Goal: Task Accomplishment & Management: Use online tool/utility

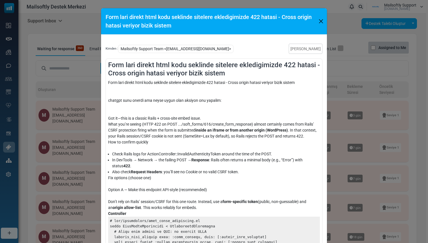
scroll to position [36, 0]
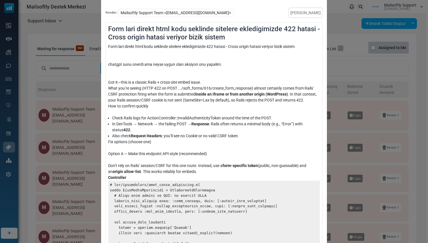
click at [2, 128] on div "Form lari direkt html kodu seklinde sitelere ekledigimizde 422 hatasi - Cross o…" at bounding box center [214, 121] width 428 height 243
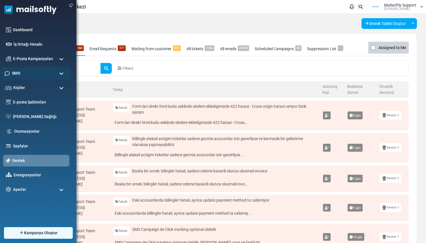
click at [26, 76] on div "SMS" at bounding box center [36, 73] width 70 height 12
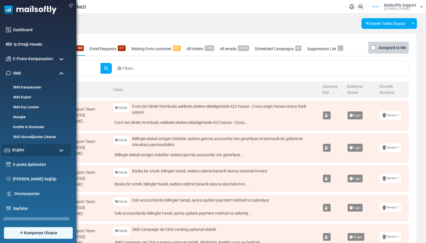
click at [18, 146] on div "Kişiler" at bounding box center [36, 150] width 70 height 12
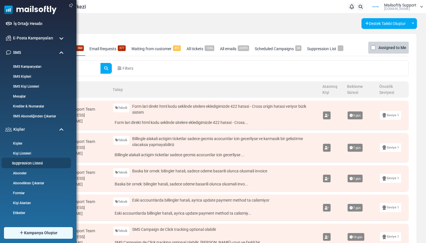
scroll to position [22, 0]
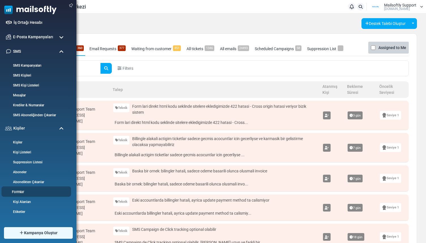
click at [24, 191] on link "Formlar" at bounding box center [35, 191] width 68 height 5
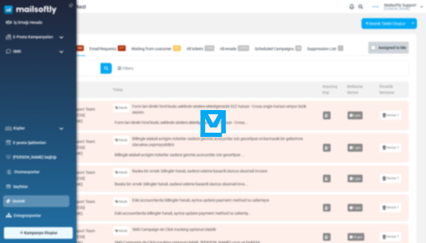
scroll to position [0, 0]
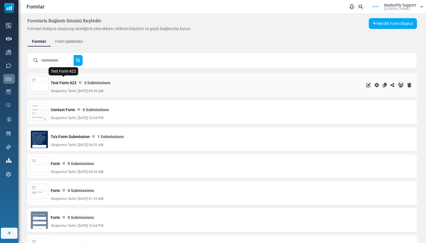
click at [69, 83] on link "Test Form 422" at bounding box center [64, 82] width 26 height 11
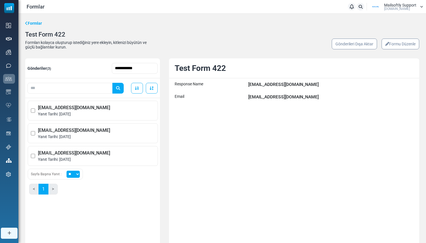
click at [386, 43] on icon at bounding box center [388, 44] width 4 height 4
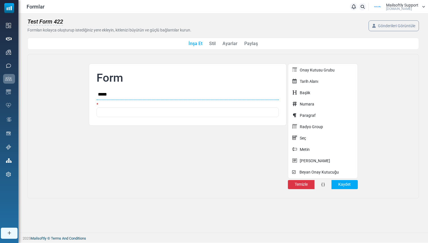
click at [245, 41] on link "Paylaş" at bounding box center [251, 43] width 14 height 7
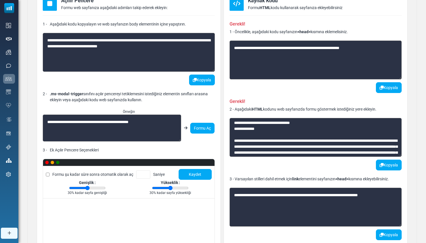
scroll to position [113, 0]
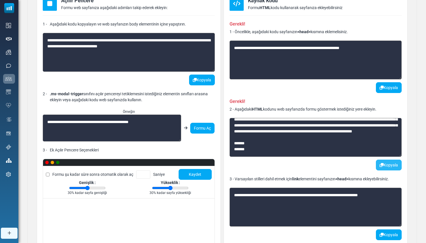
click at [386, 168] on button "Kopyala" at bounding box center [389, 164] width 26 height 11
